Goal: Task Accomplishment & Management: Use online tool/utility

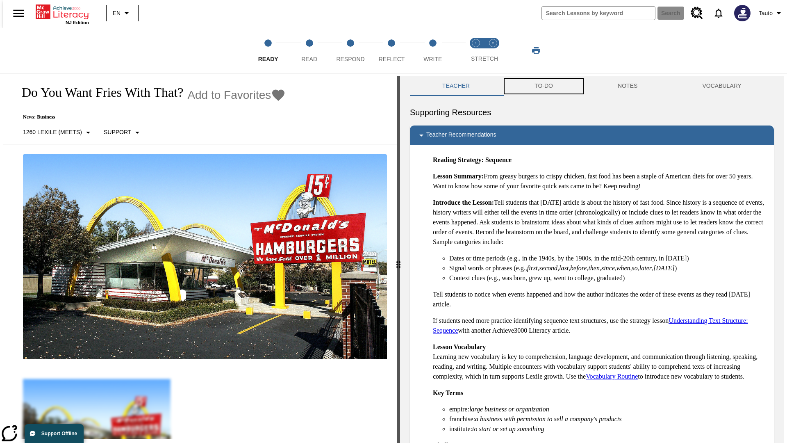
click at [543, 86] on button "TO-DO" at bounding box center [543, 86] width 83 height 20
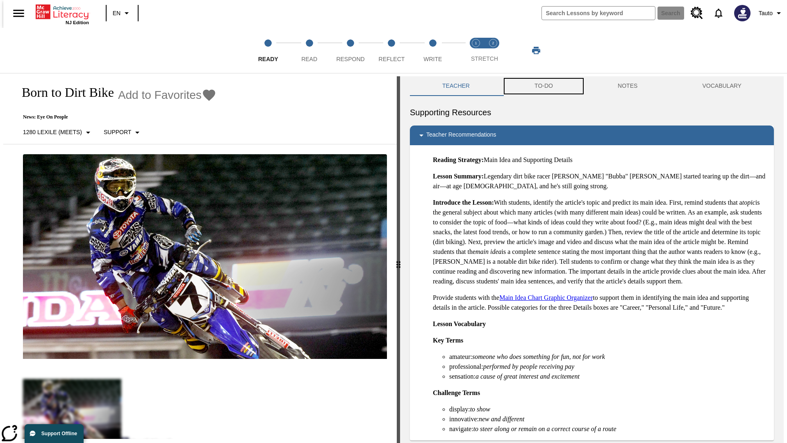
click at [543, 86] on button "TO-DO" at bounding box center [543, 86] width 83 height 20
